Goal: Information Seeking & Learning: Understand process/instructions

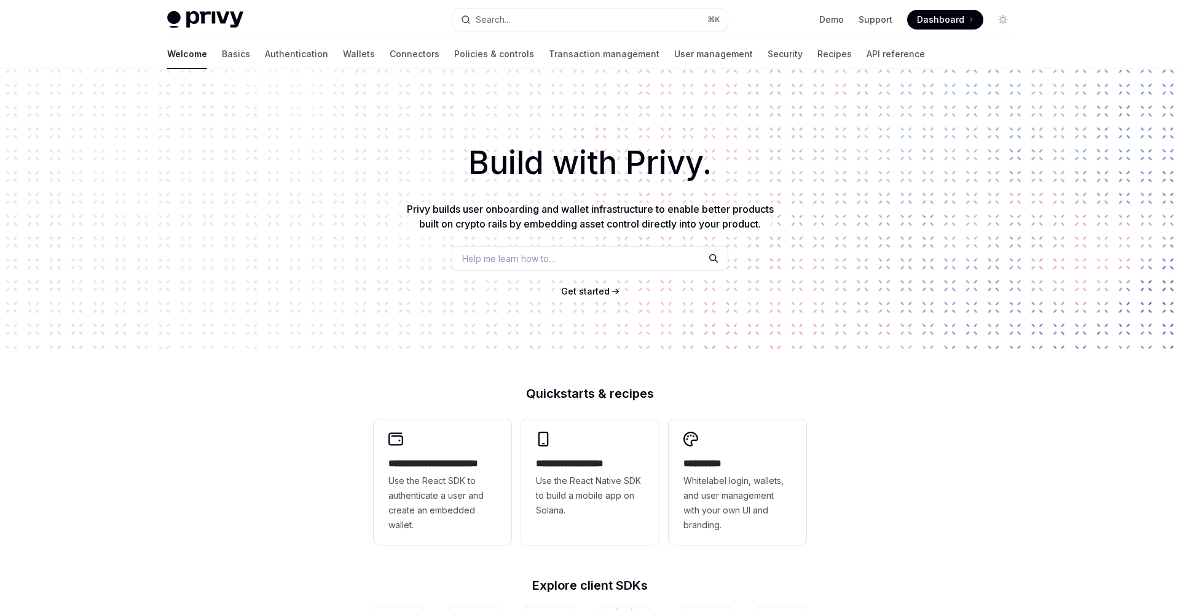
scroll to position [41, 0]
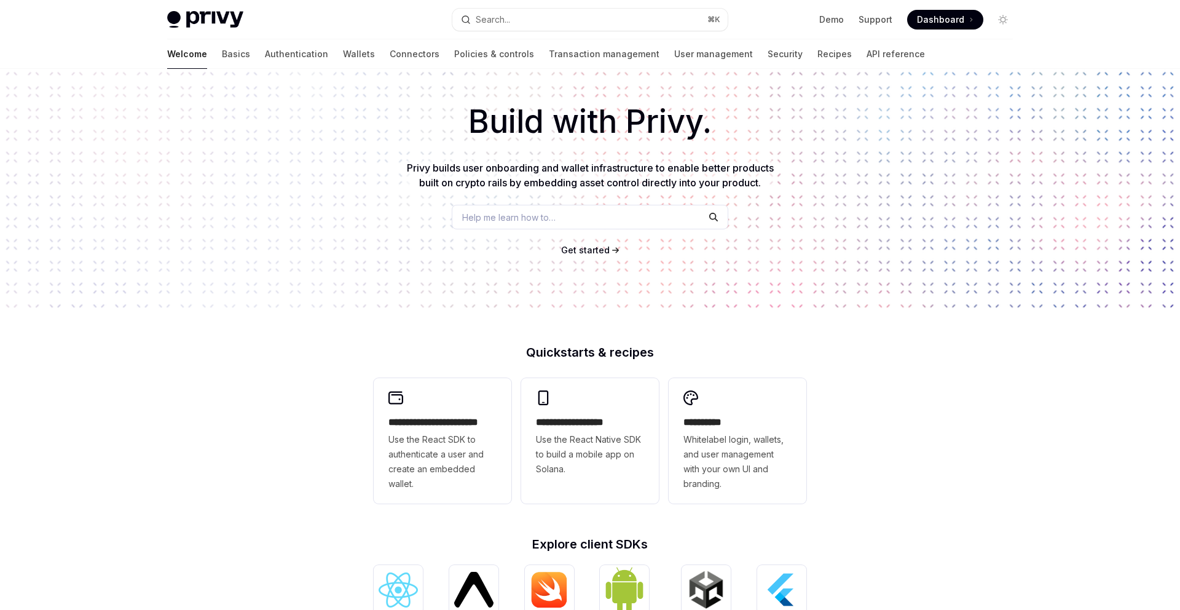
click at [524, 218] on span "Help me learn how to…" at bounding box center [508, 217] width 93 height 13
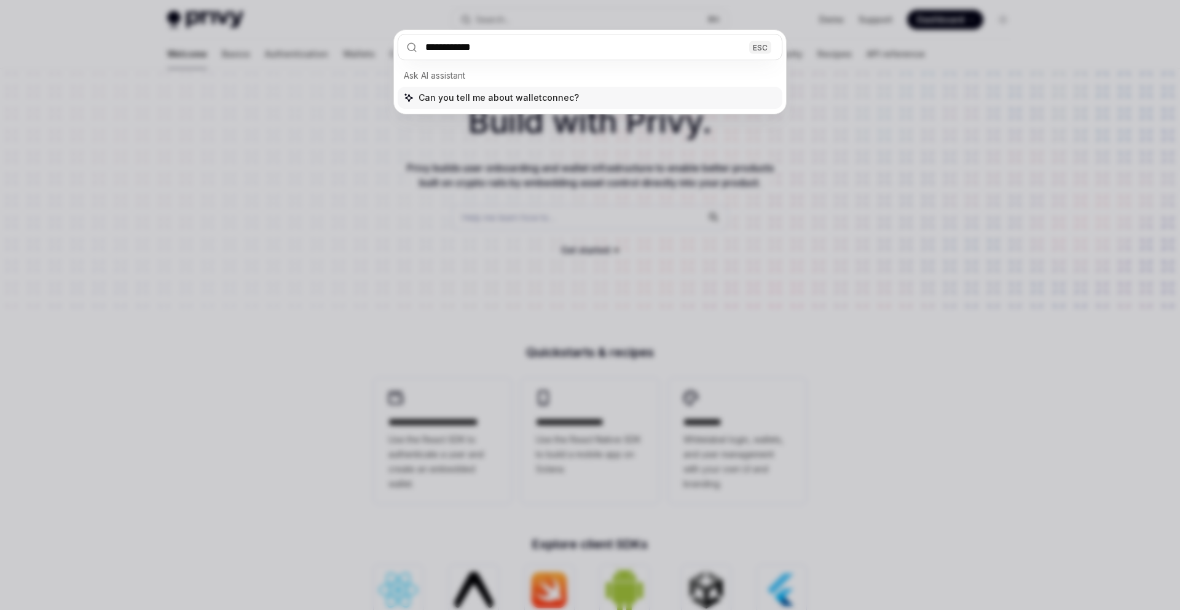
type input "**********"
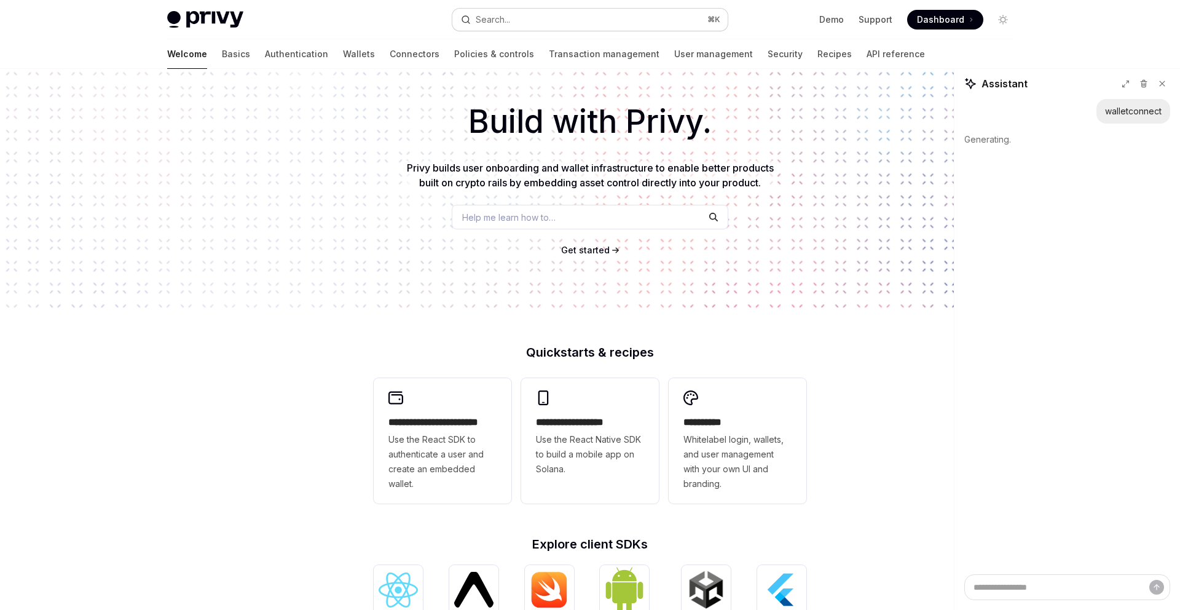
click at [535, 19] on button "Search... ⌘ K" at bounding box center [589, 20] width 275 height 22
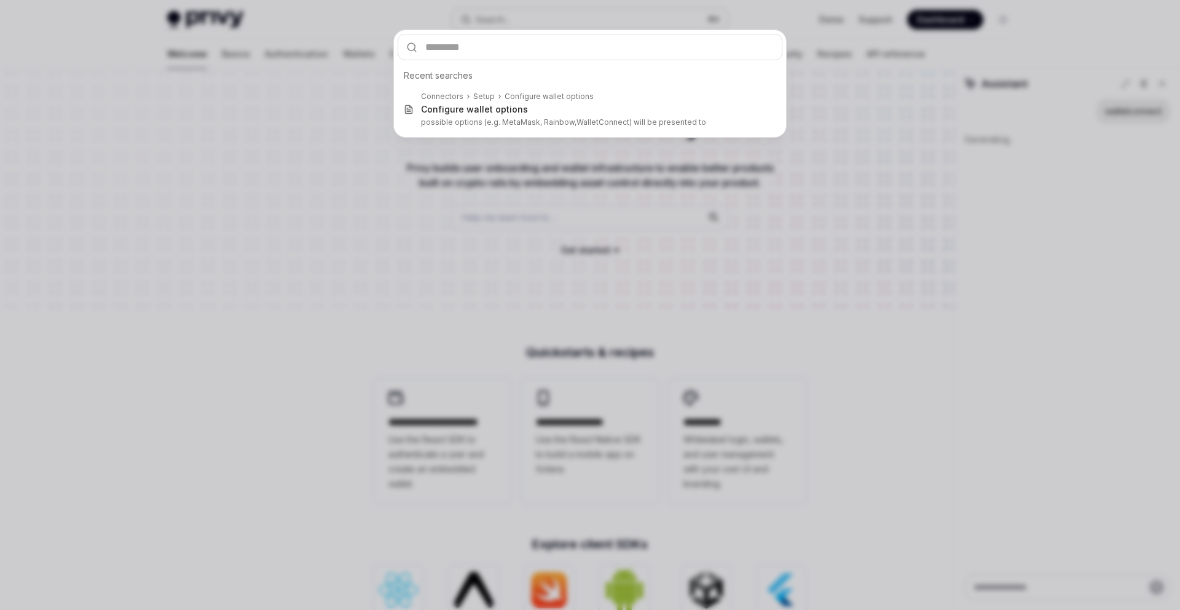
type textarea "*"
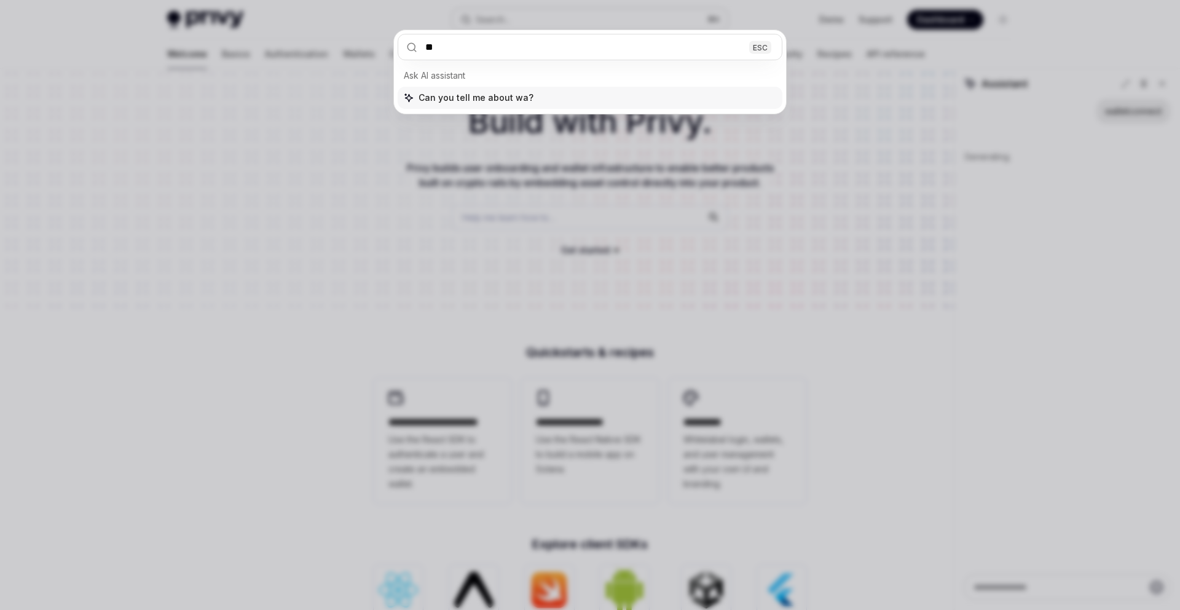
type input "*"
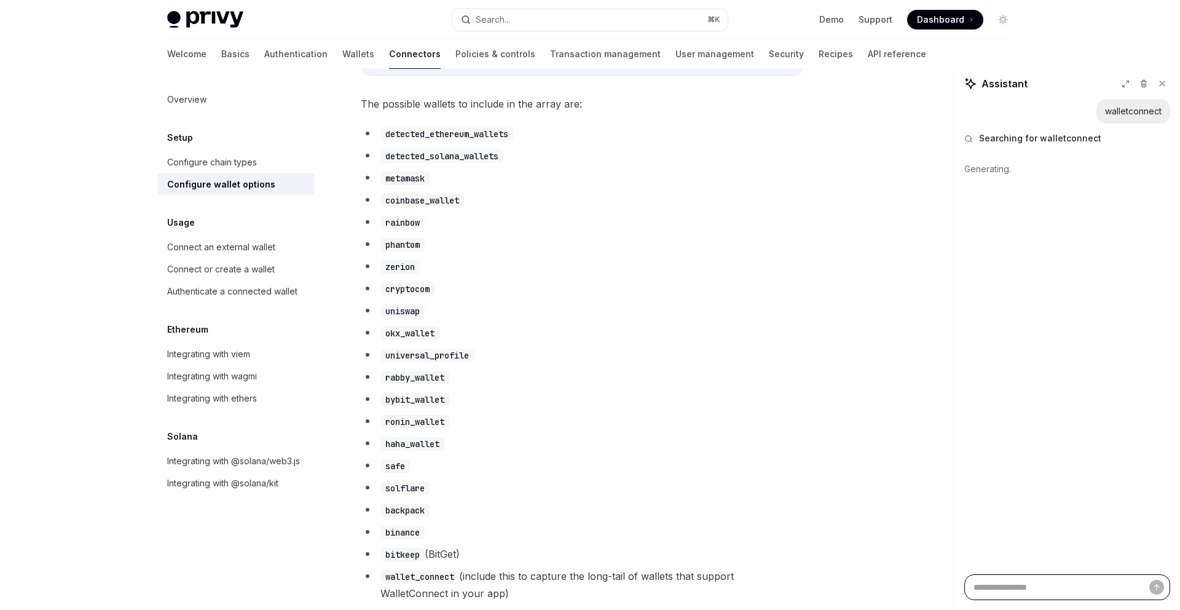
scroll to position [667, 0]
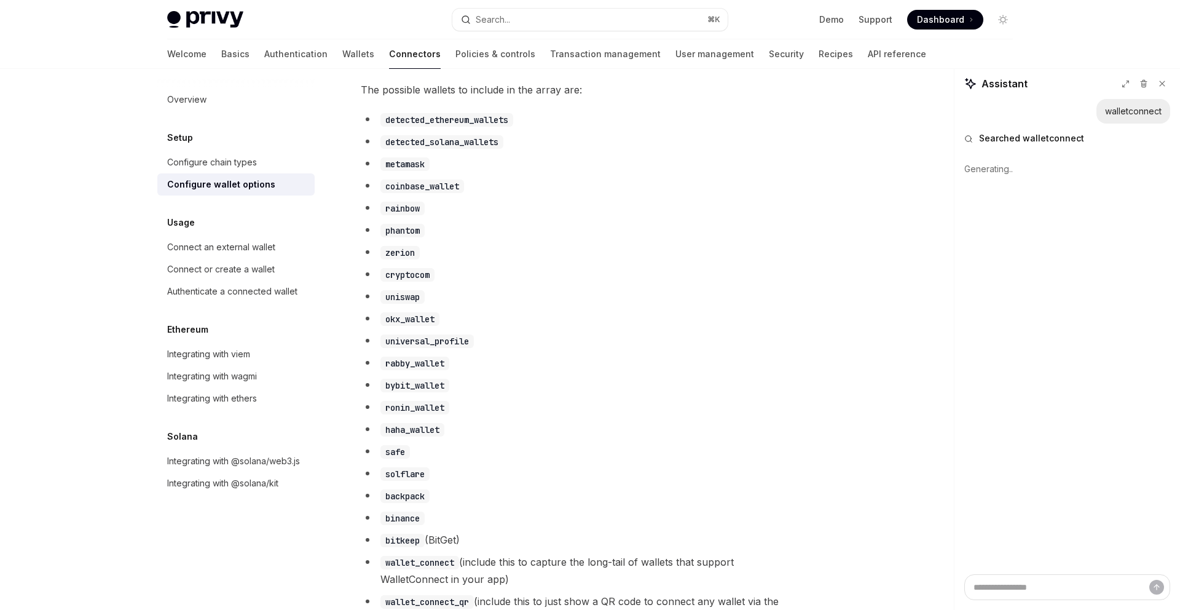
click at [358, 101] on div "Setup Configure wallet options OpenAI Open in ChatGPT OpenAI Open in ChatGPT To…" at bounding box center [467, 570] width 678 height 2289
click at [368, 98] on span "The possible wallets to include in the array are:" at bounding box center [582, 89] width 443 height 17
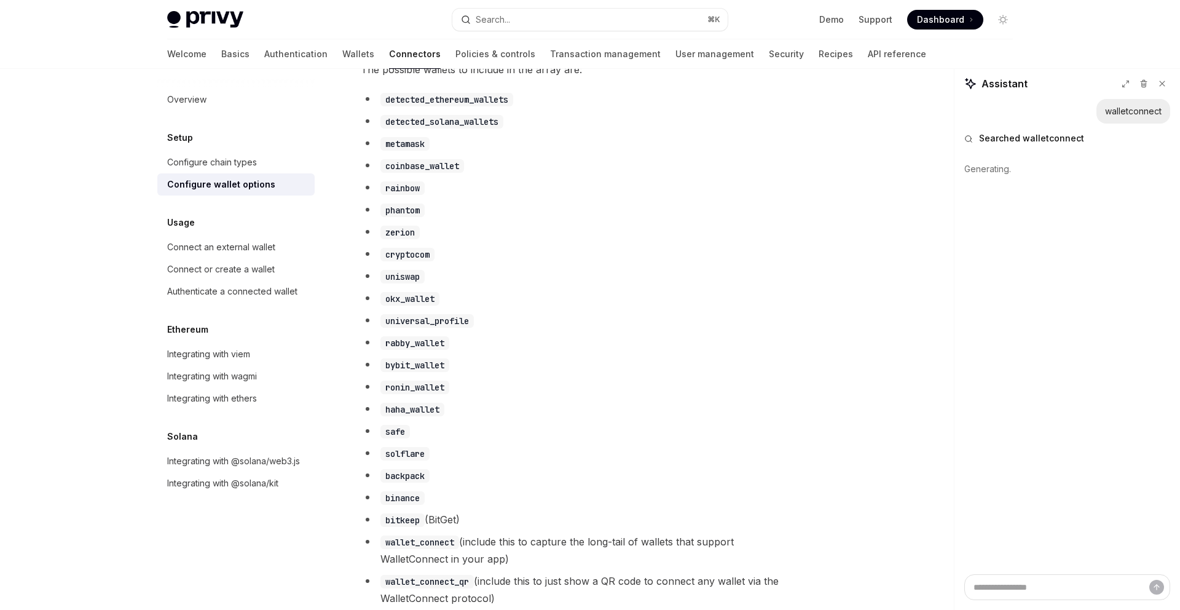
scroll to position [675, 0]
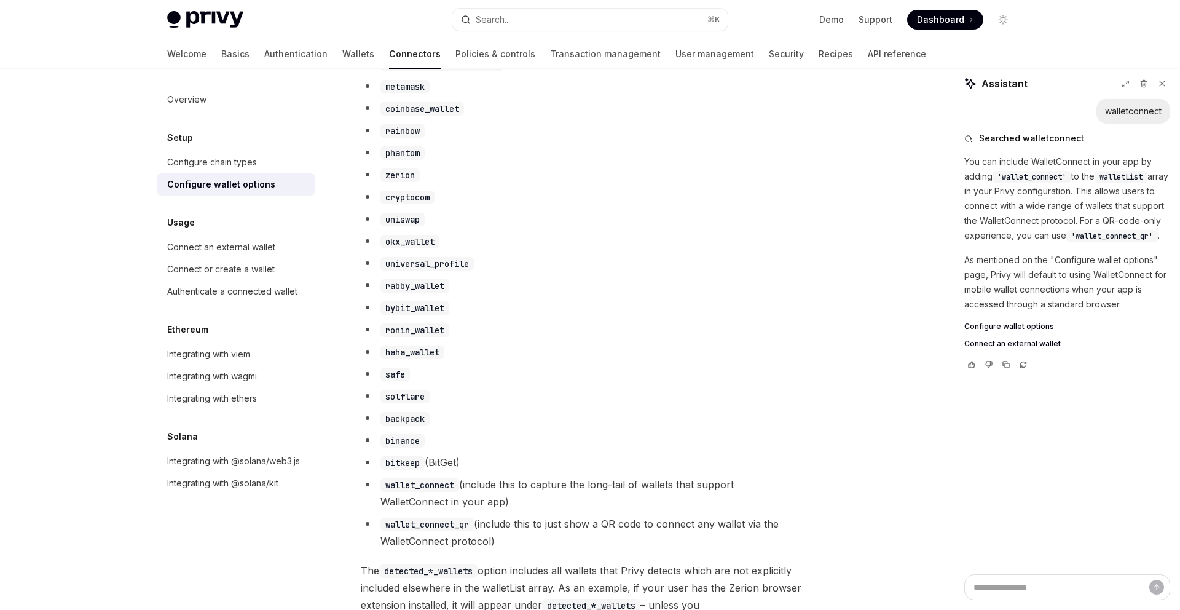
type textarea "*"
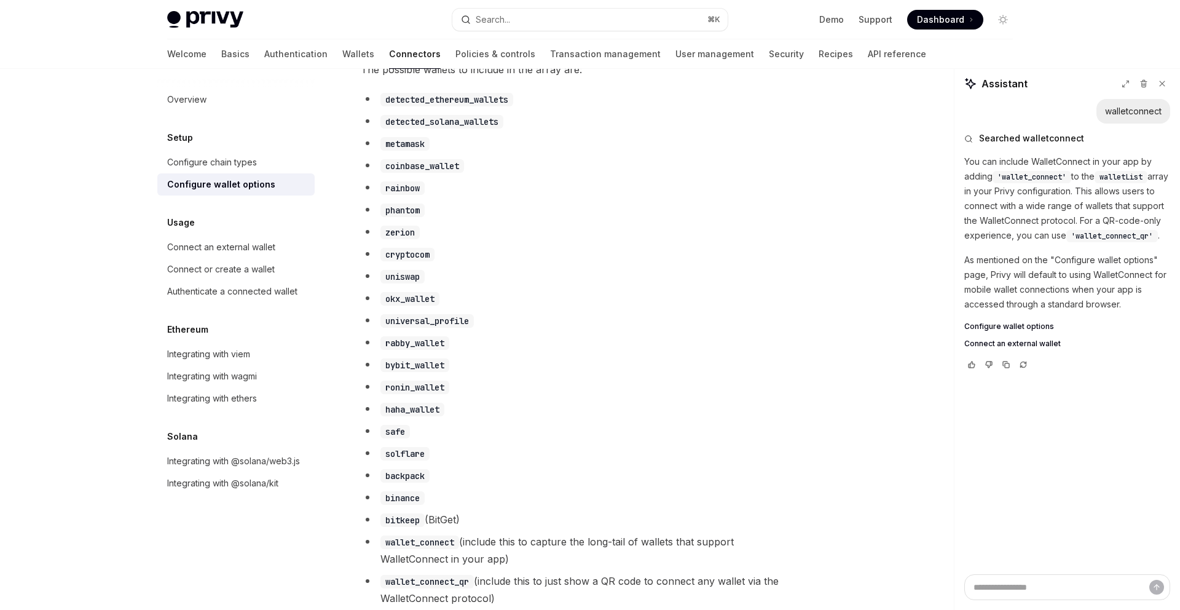
scroll to position [690, 0]
